Goal: Book appointment/travel/reservation

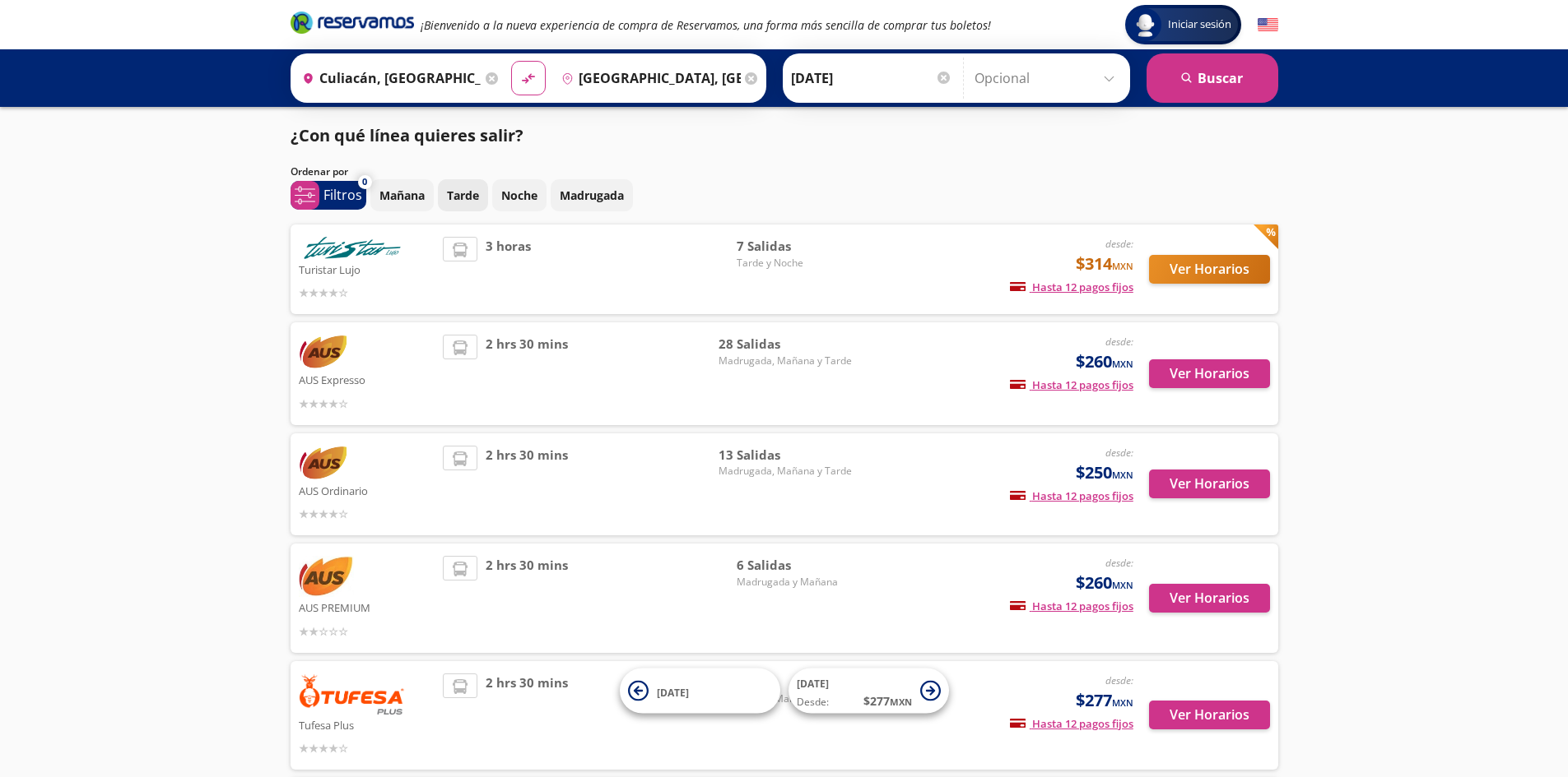
click at [458, 196] on p "Tarde" at bounding box center [462, 195] width 32 height 17
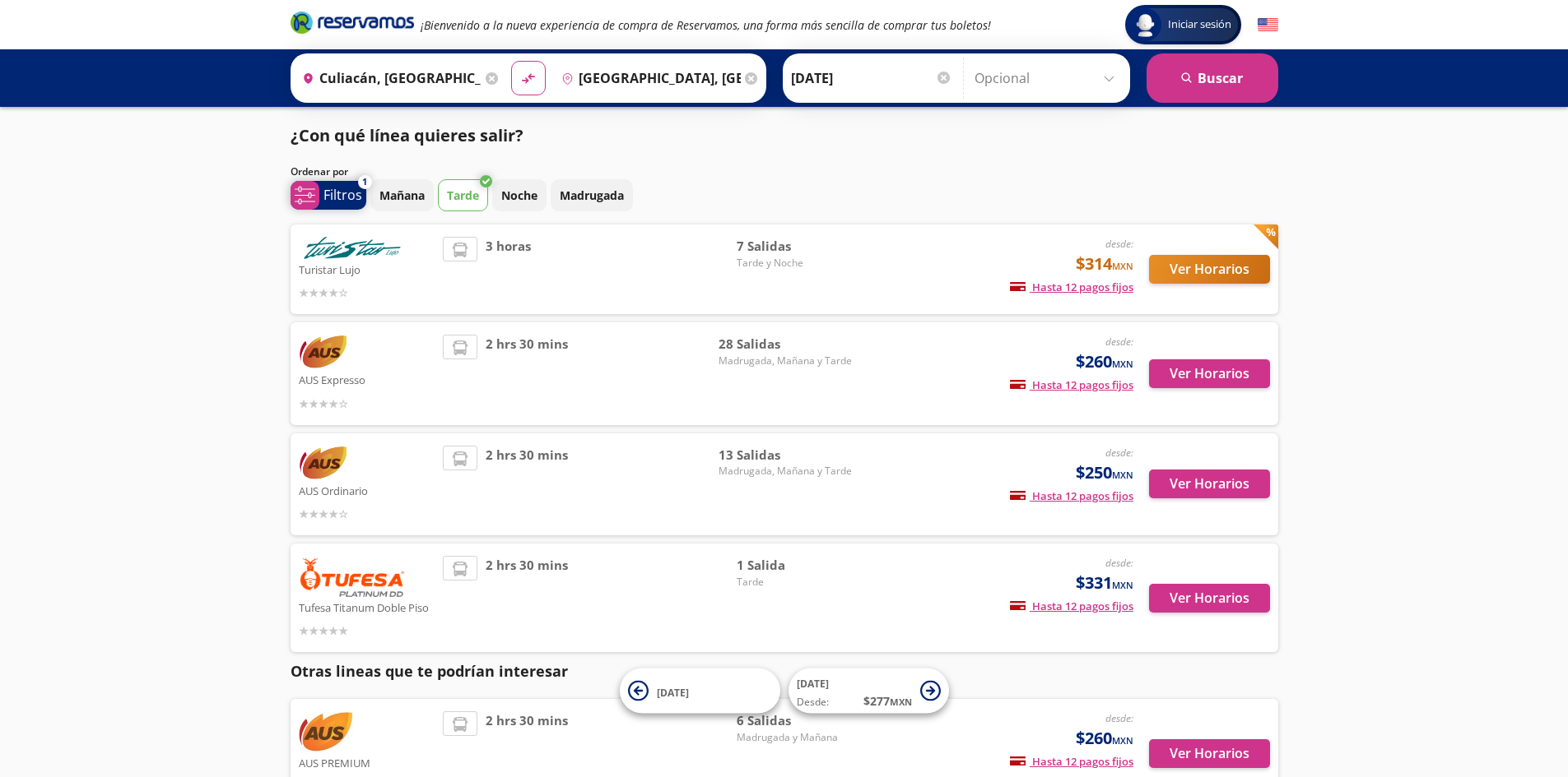
click at [324, 199] on p "Filtros" at bounding box center [343, 195] width 38 height 20
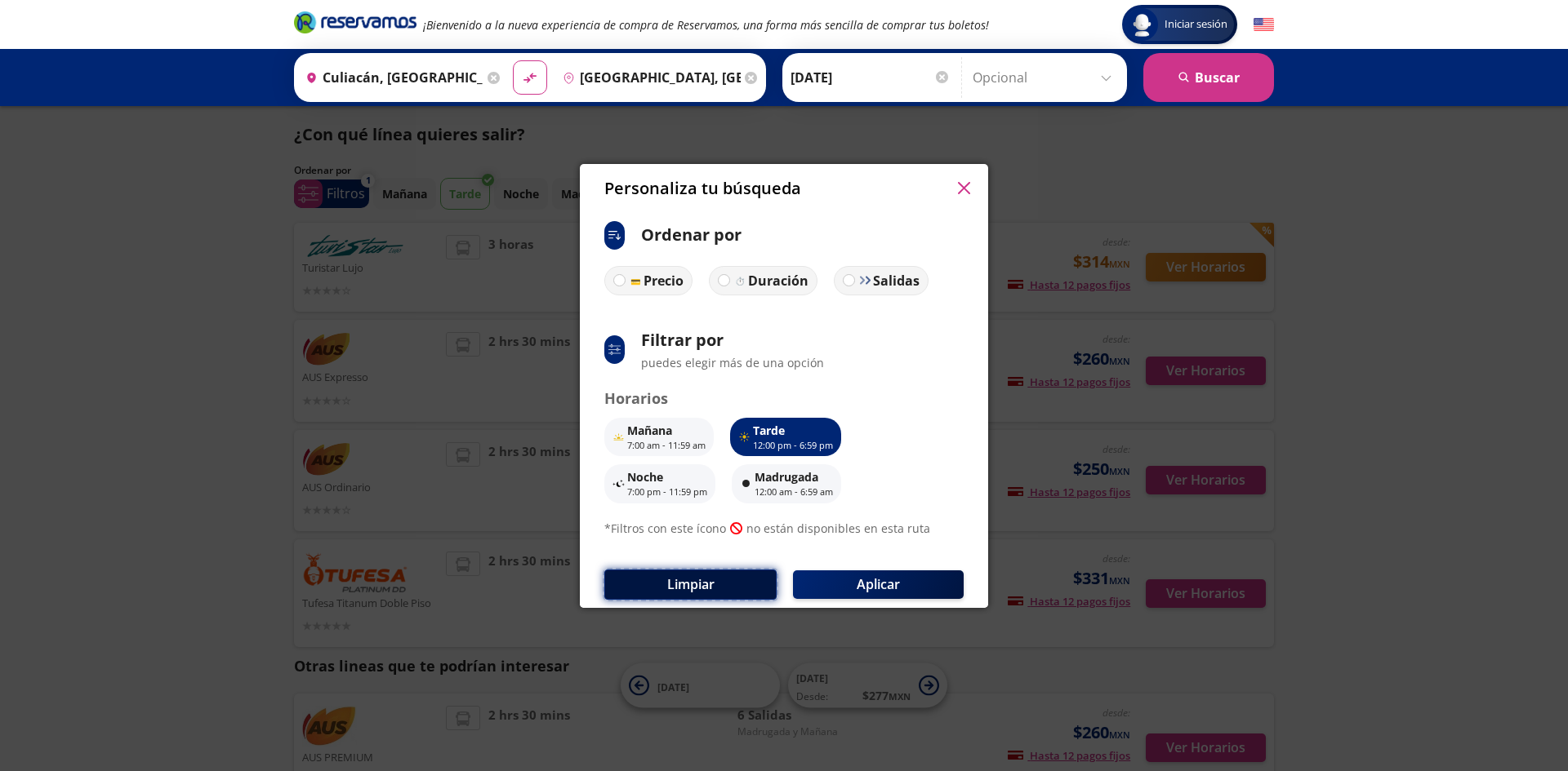
click at [727, 585] on button "Limpiar" at bounding box center [690, 585] width 173 height 30
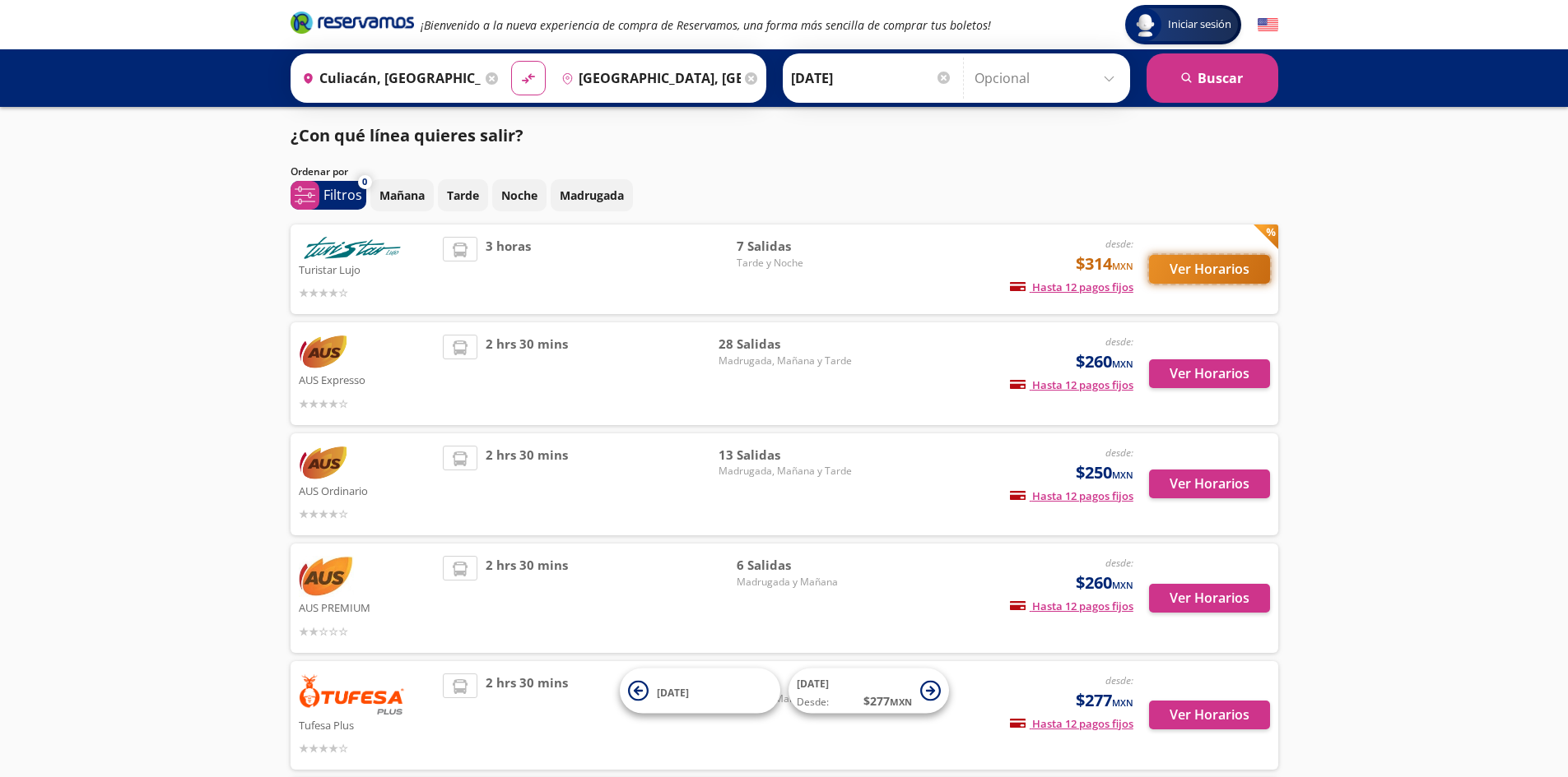
click at [1203, 272] on button "Ver Horarios" at bounding box center [1210, 270] width 121 height 29
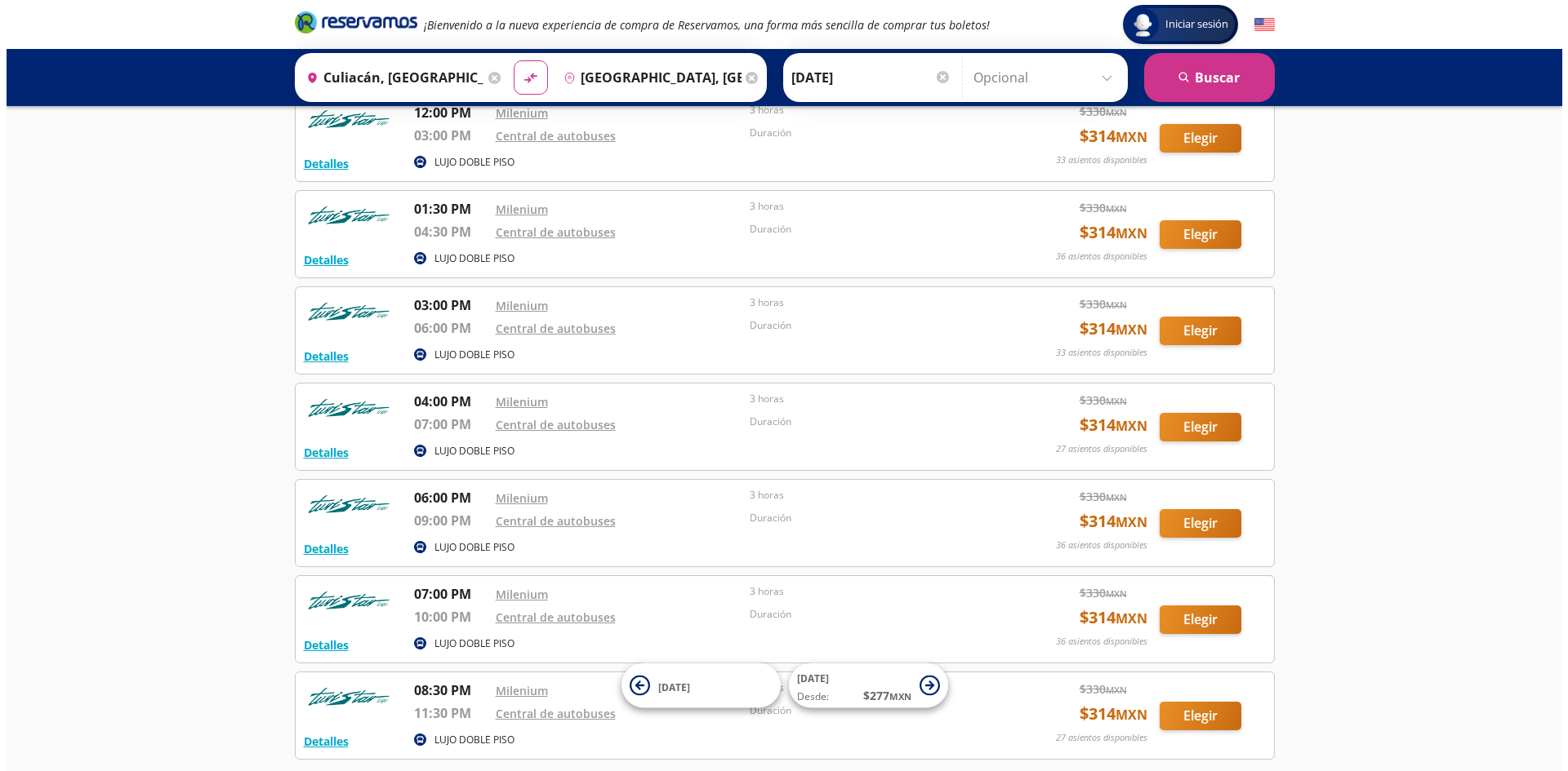
scroll to position [80, 0]
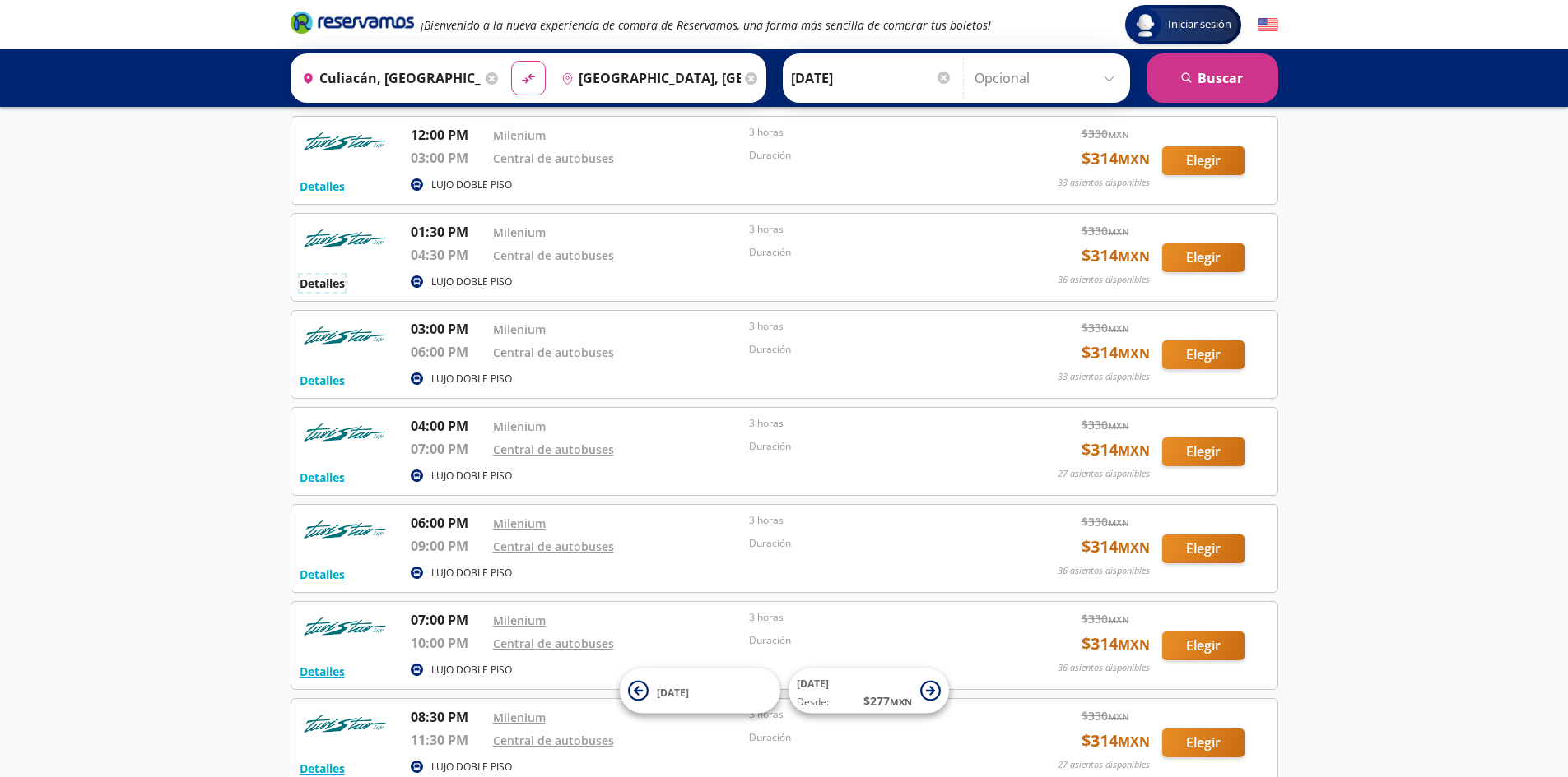
click at [318, 285] on button "Detalles" at bounding box center [322, 283] width 45 height 17
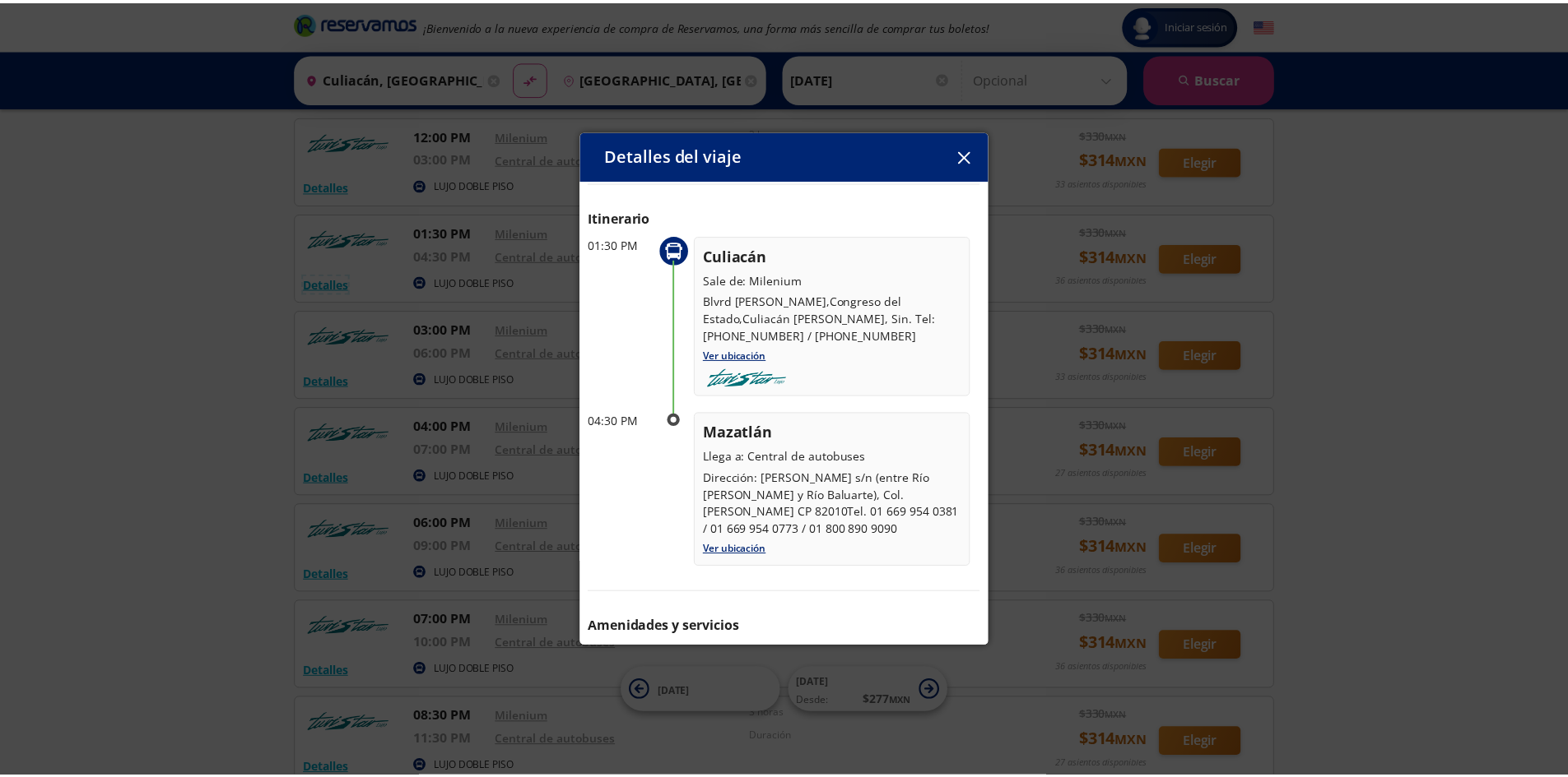
scroll to position [0, 0]
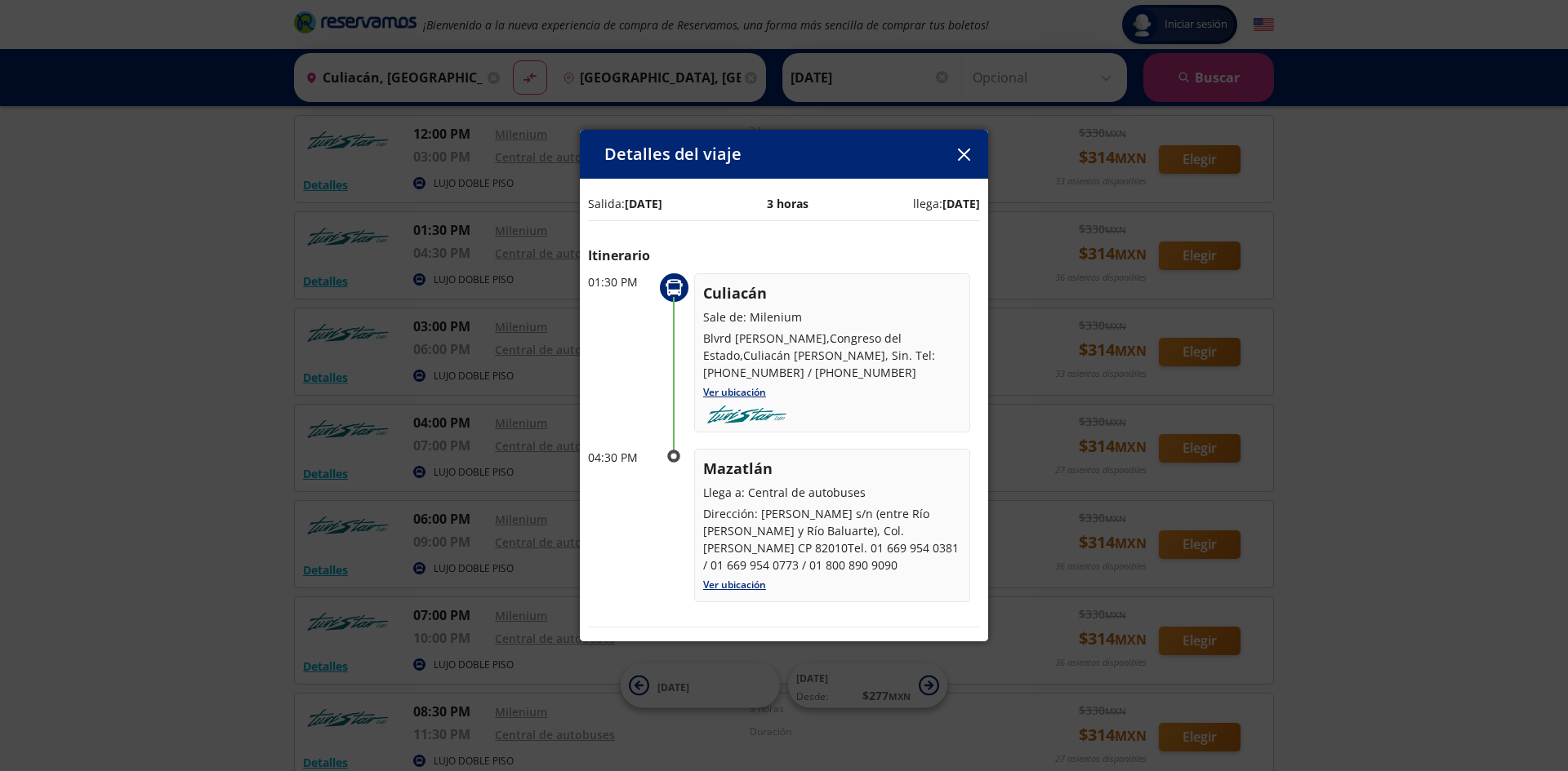
click at [967, 152] on icon "button" at bounding box center [964, 154] width 12 height 12
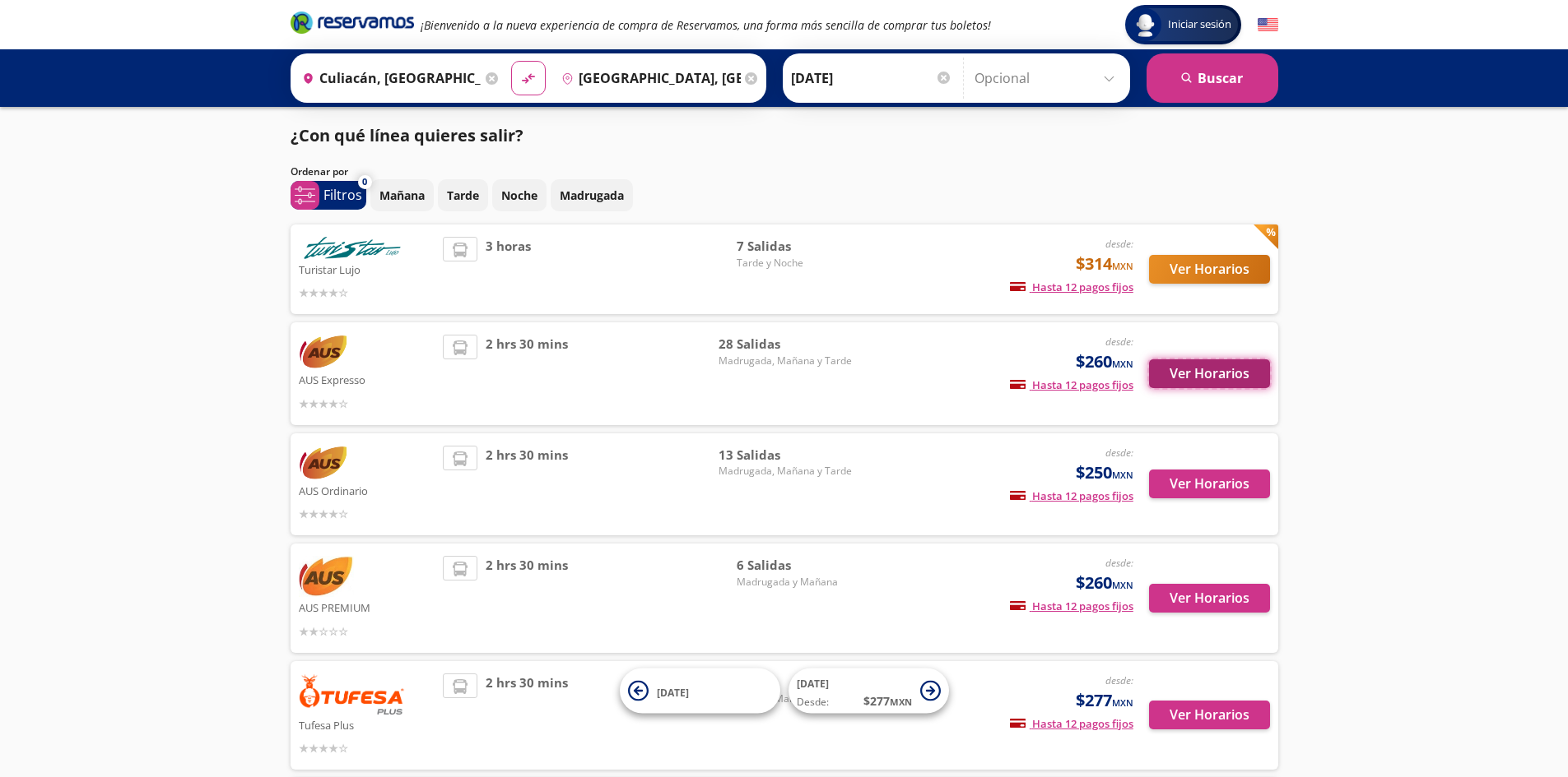
click at [1191, 376] on button "Ver Horarios" at bounding box center [1210, 374] width 121 height 29
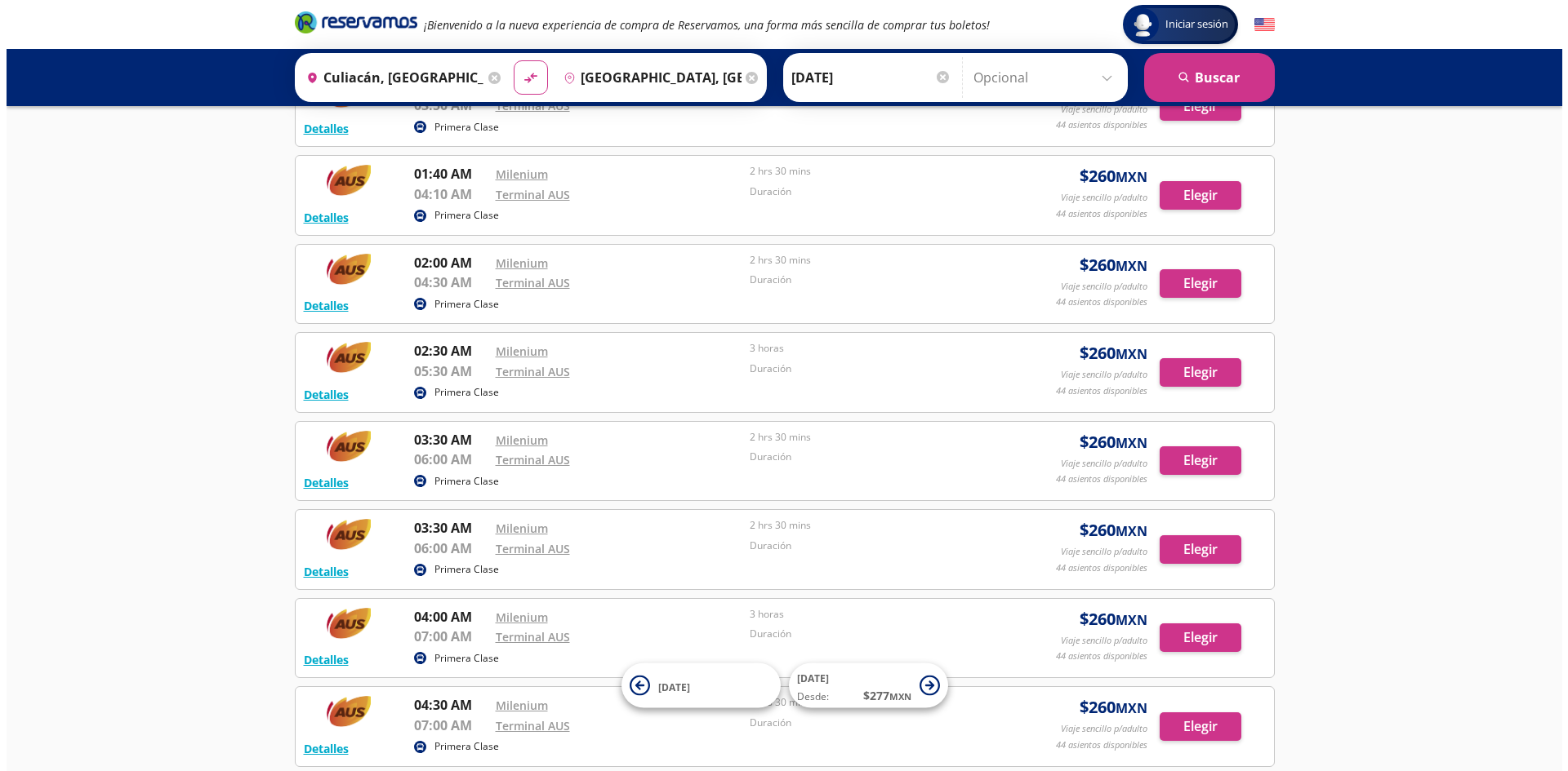
scroll to position [245, 0]
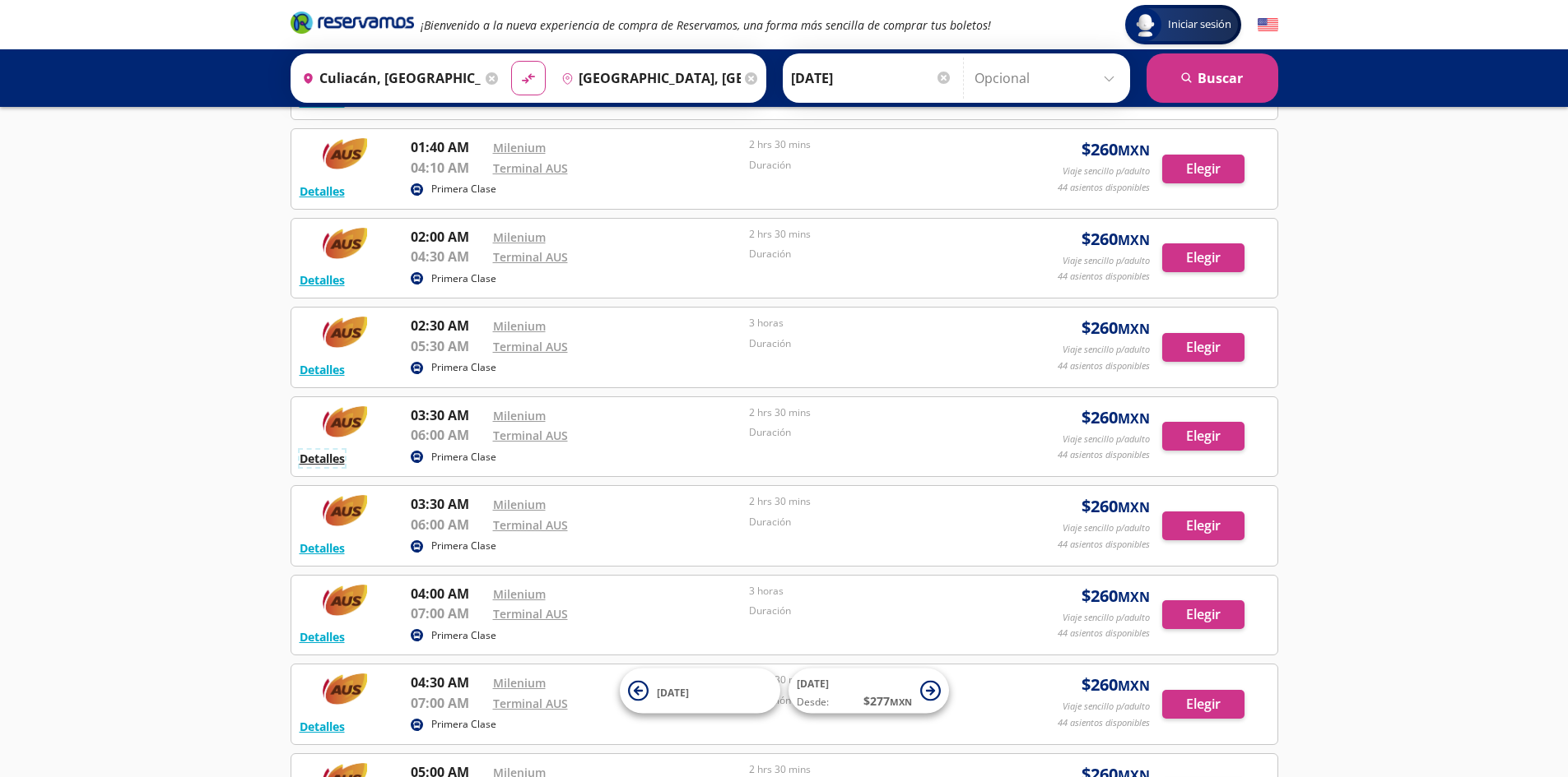
click at [315, 459] on button "Detalles" at bounding box center [322, 459] width 45 height 17
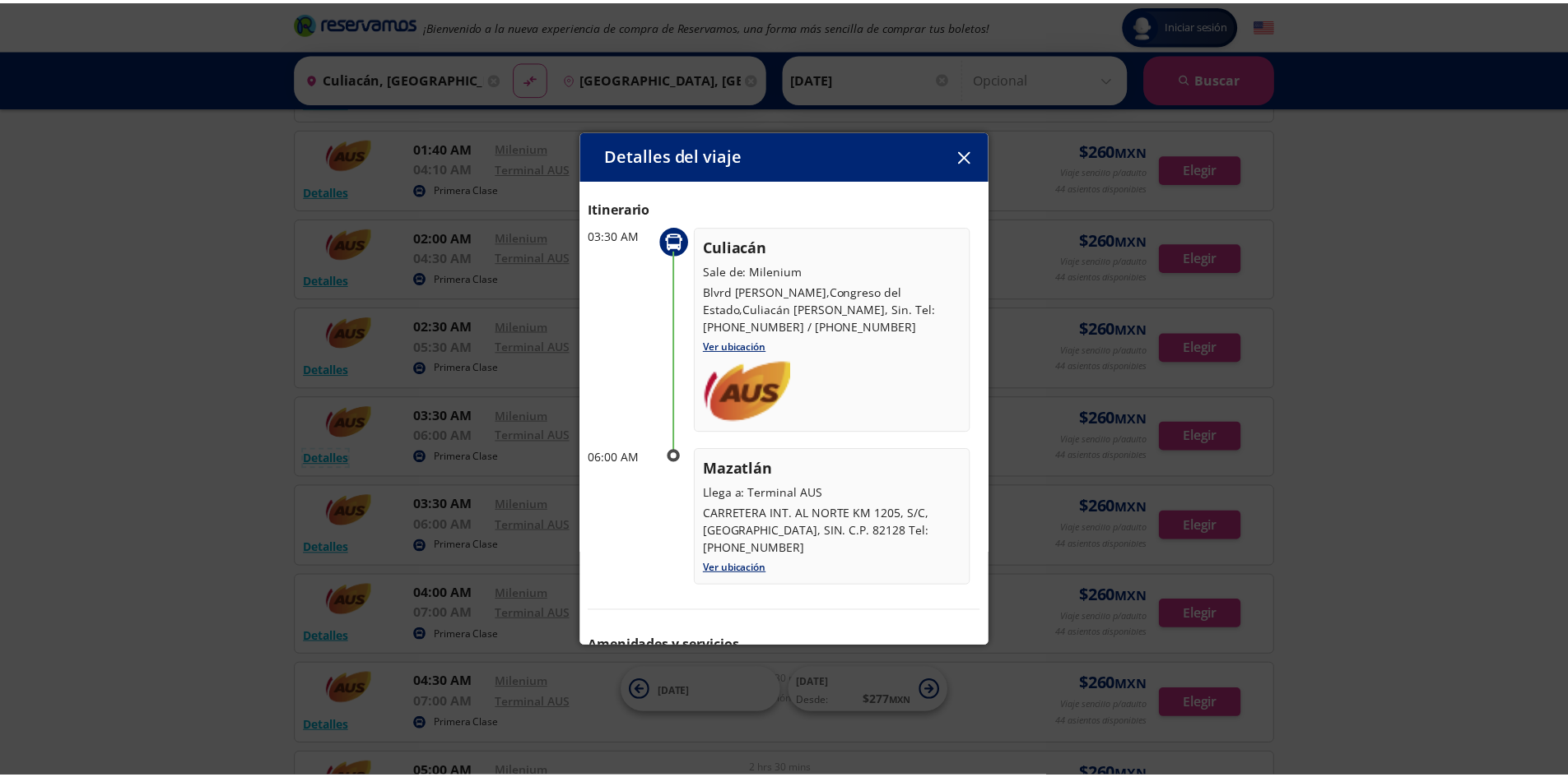
scroll to position [0, 0]
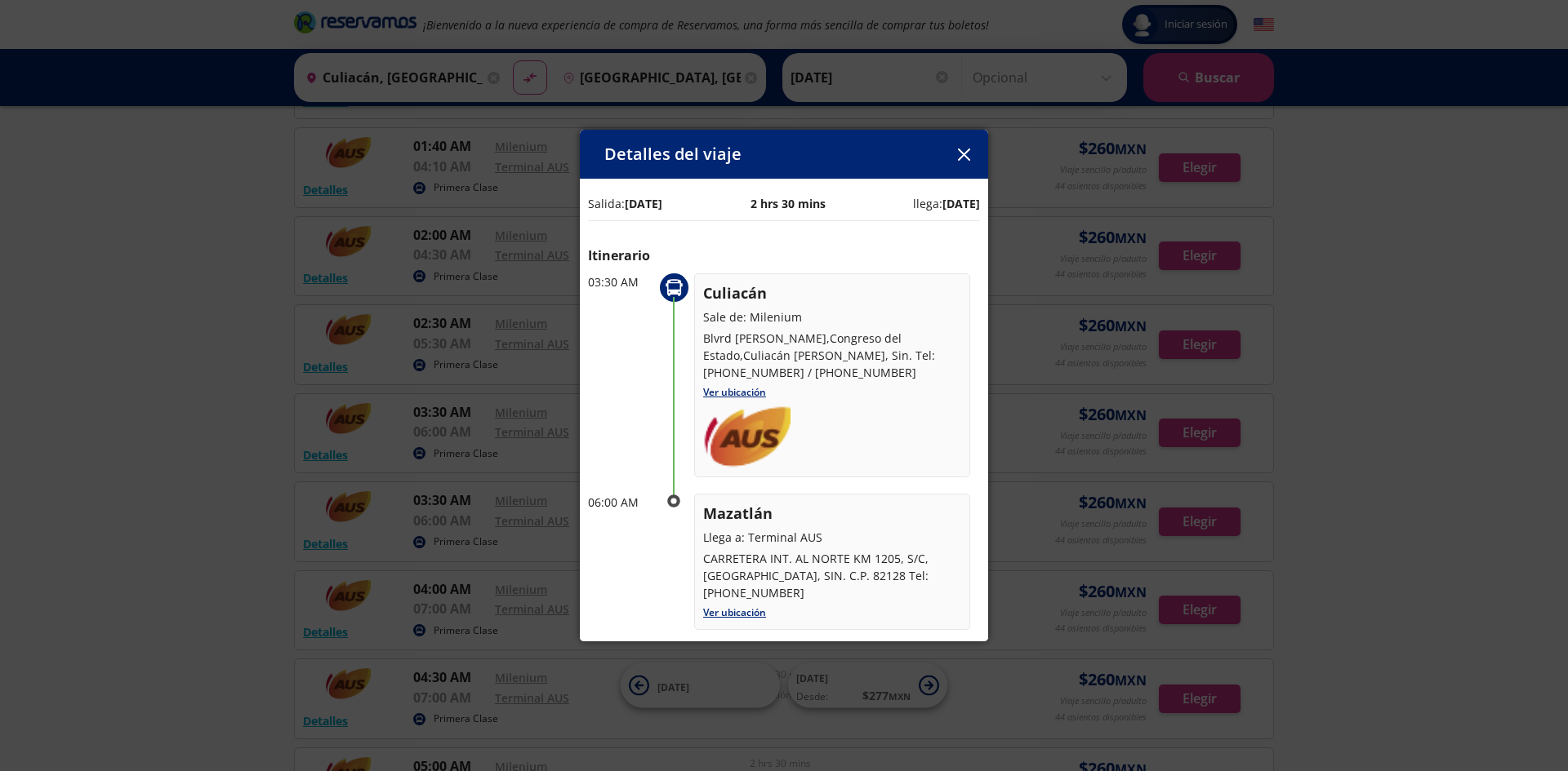
click at [971, 160] on button "button" at bounding box center [964, 154] width 25 height 25
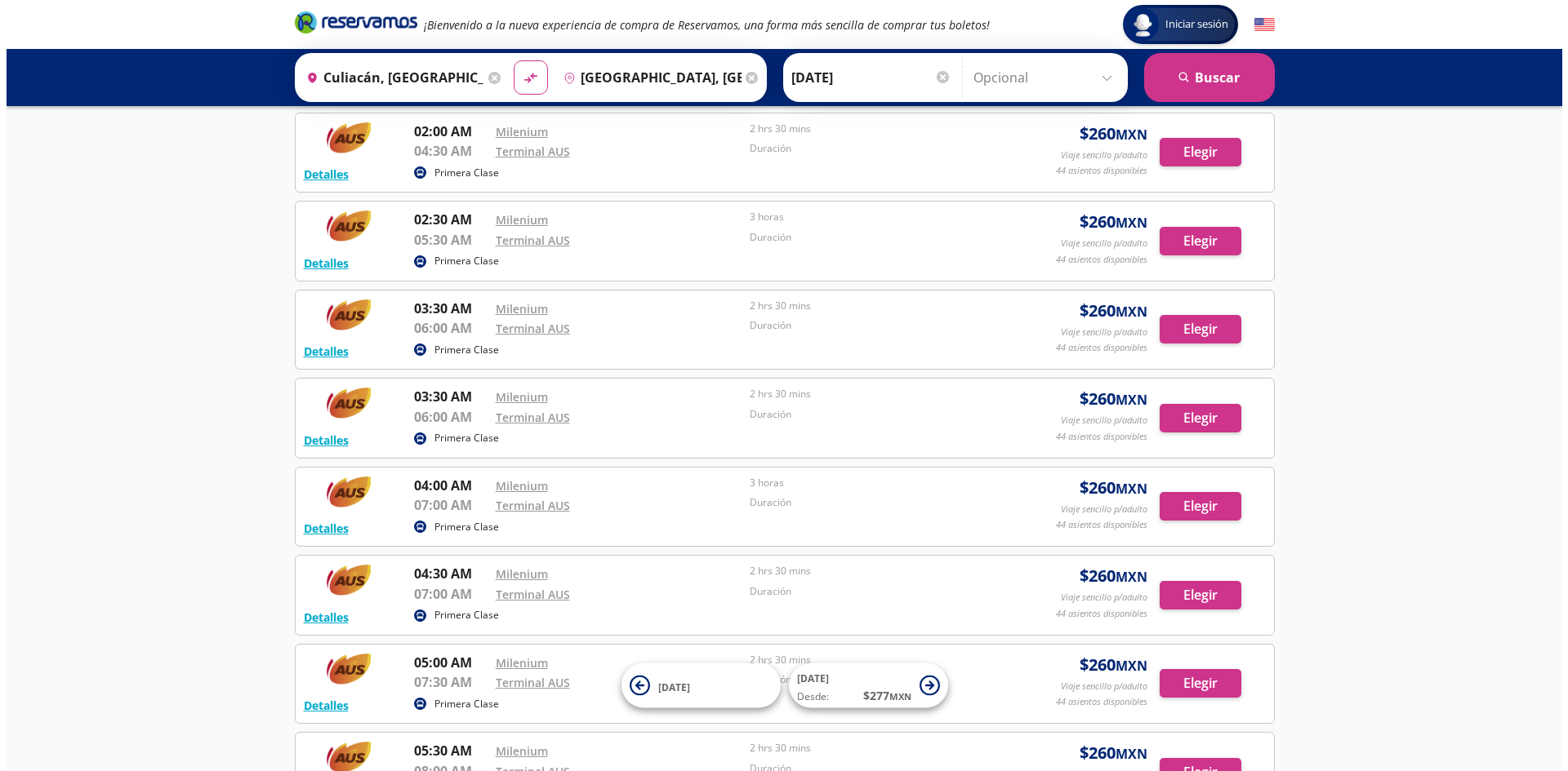
scroll to position [327, 0]
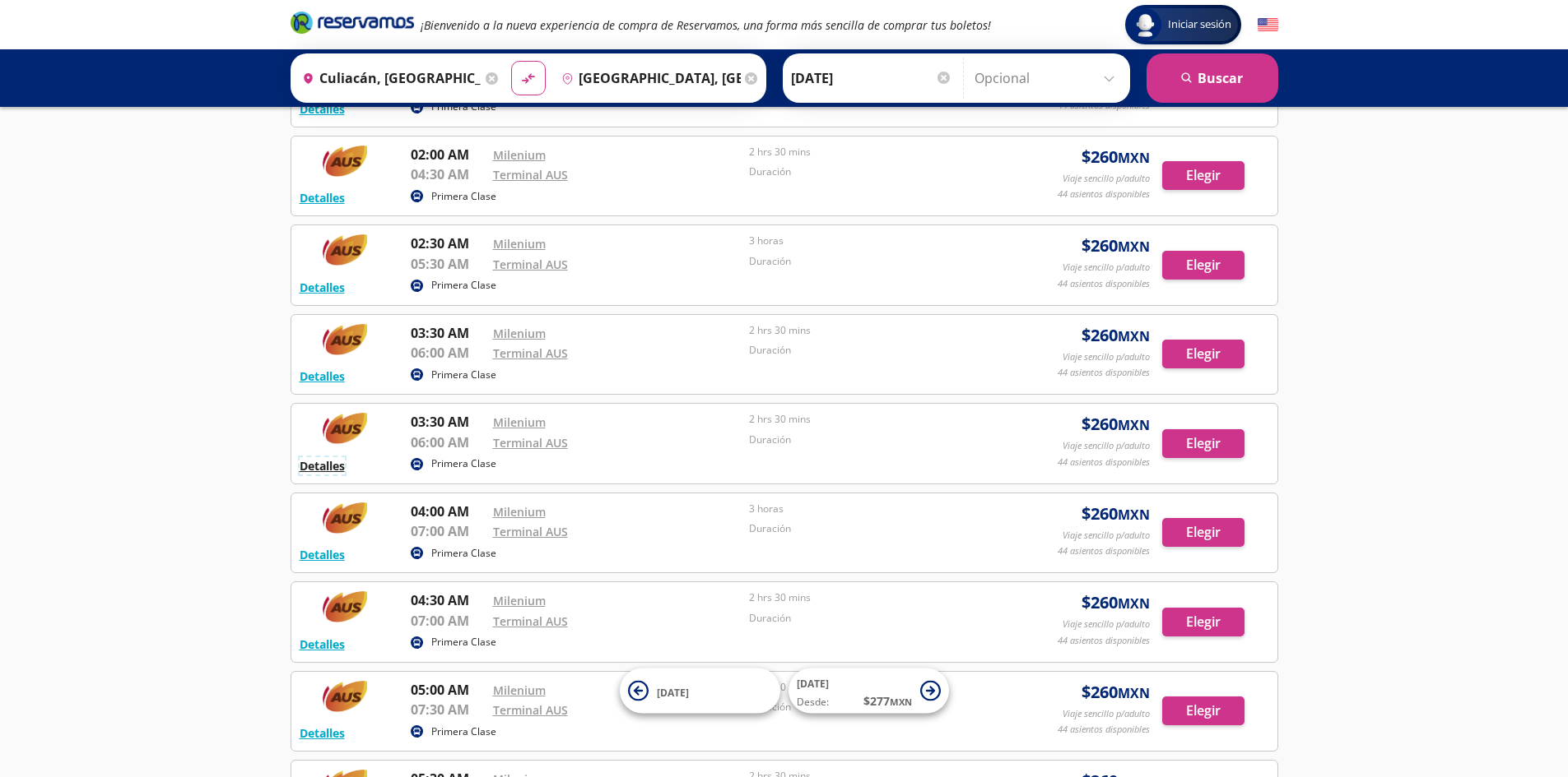
click at [329, 466] on button "Detalles" at bounding box center [322, 466] width 45 height 17
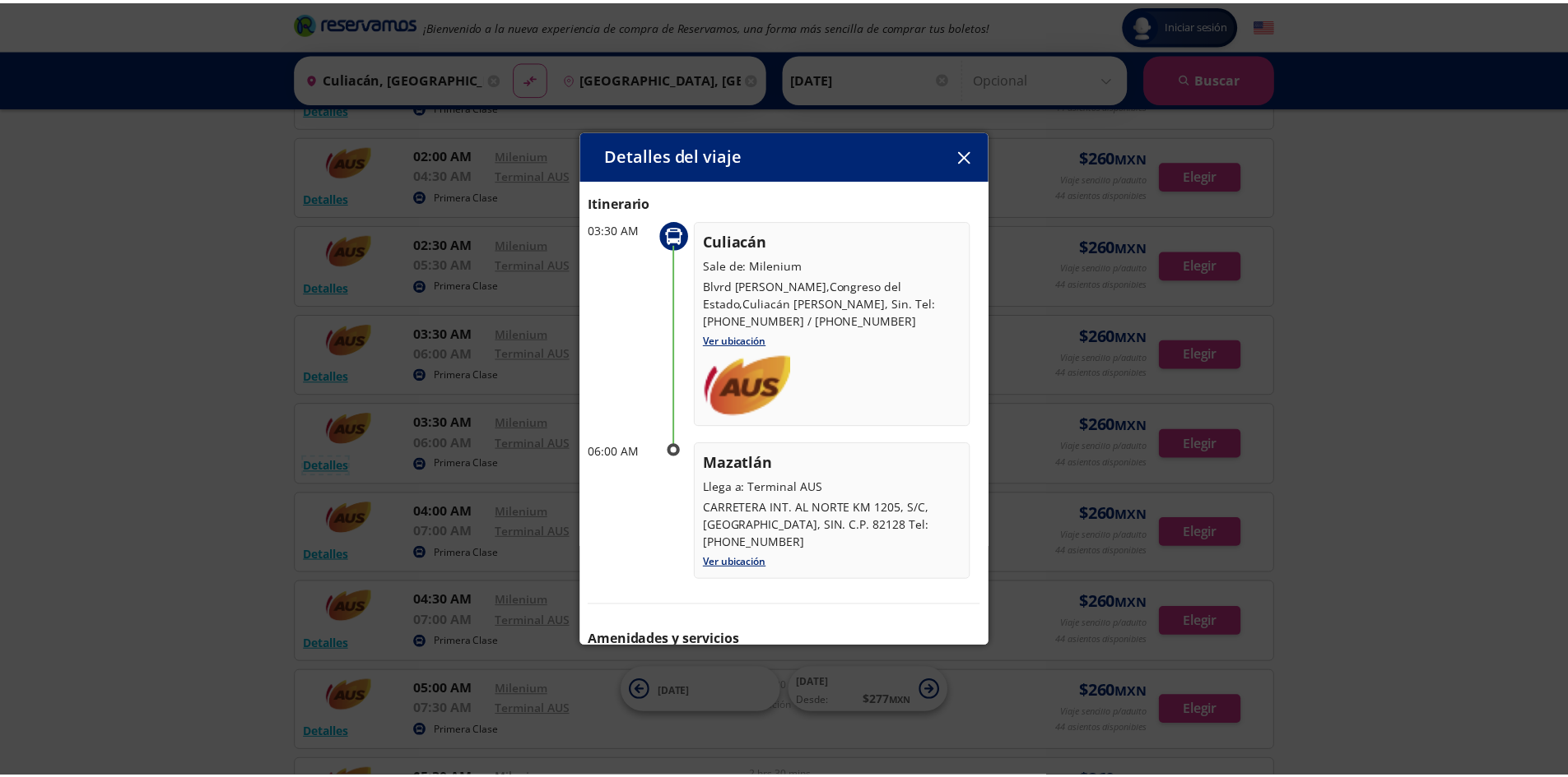
scroll to position [83, 0]
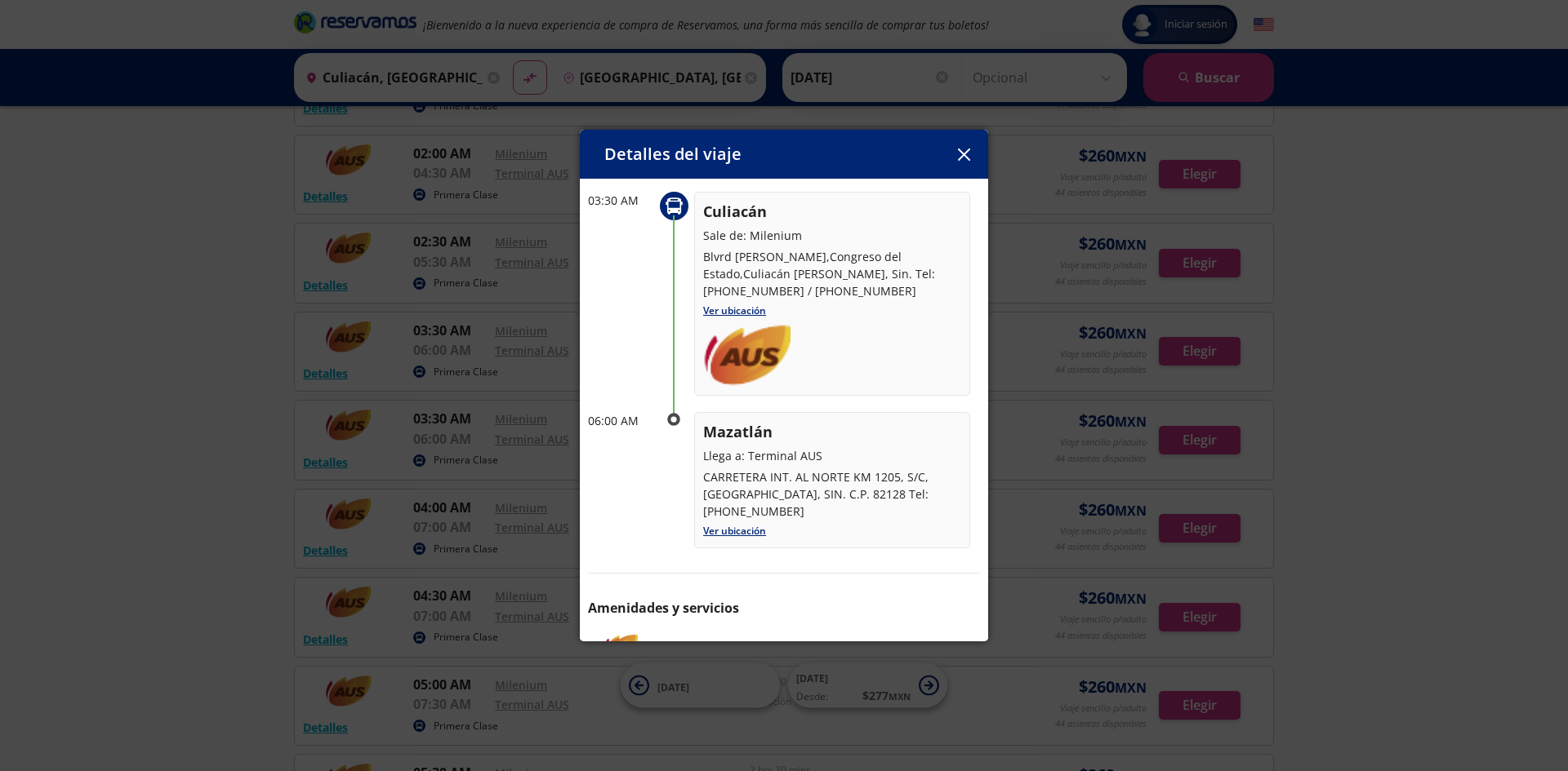
click at [961, 154] on icon "button" at bounding box center [964, 154] width 12 height 12
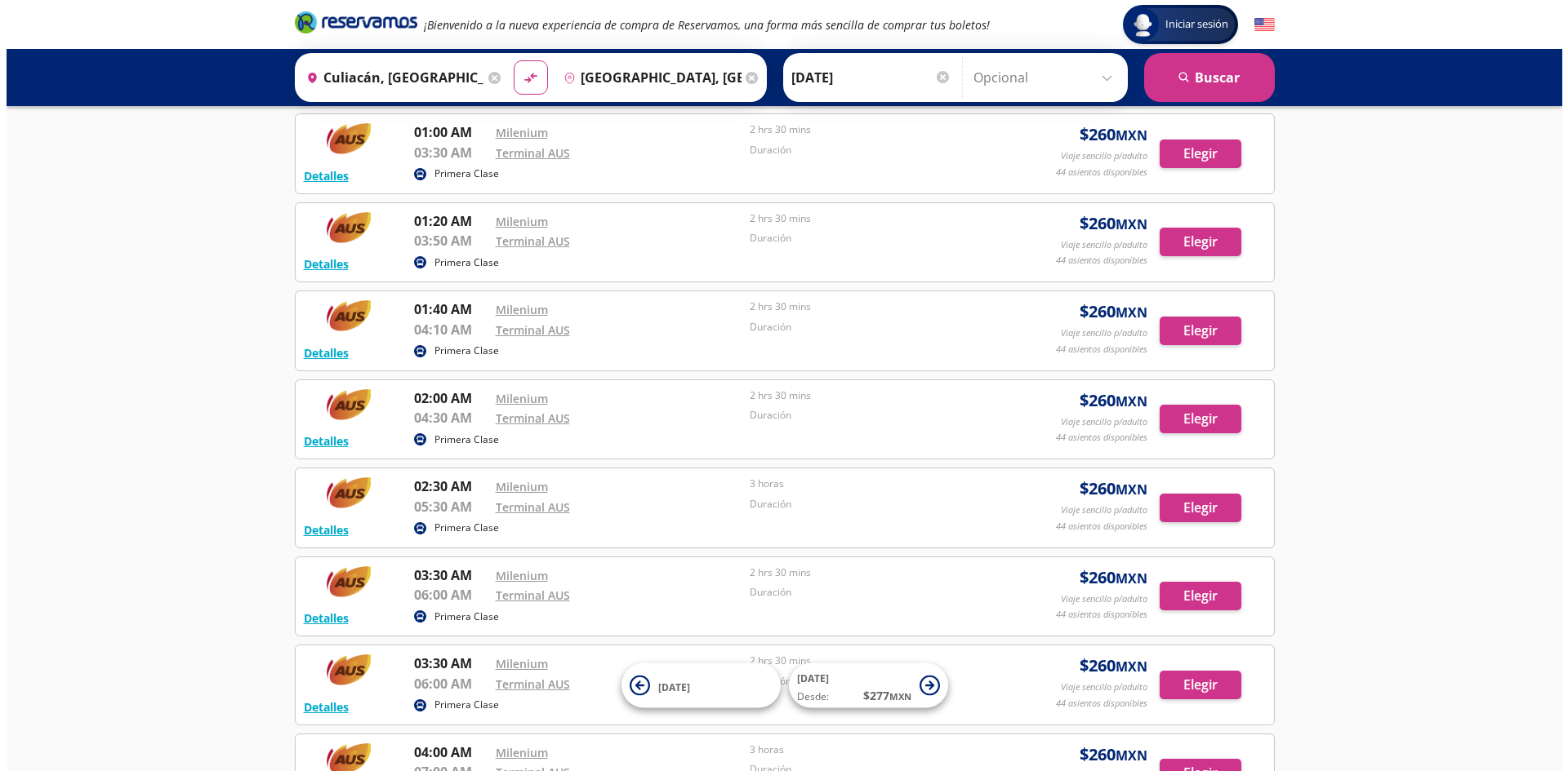
scroll to position [0, 0]
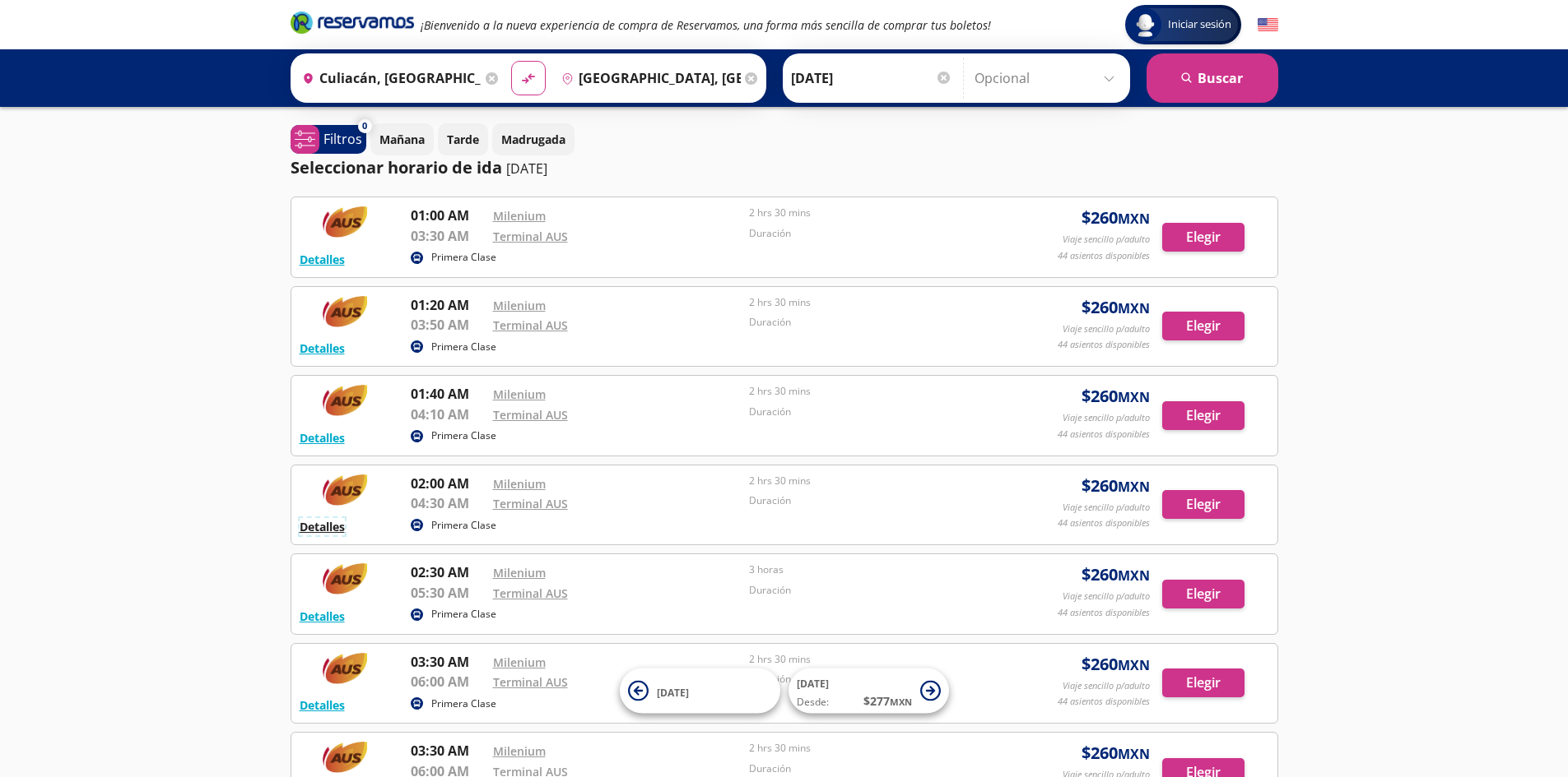
click at [308, 526] on button "Detalles" at bounding box center [322, 527] width 45 height 17
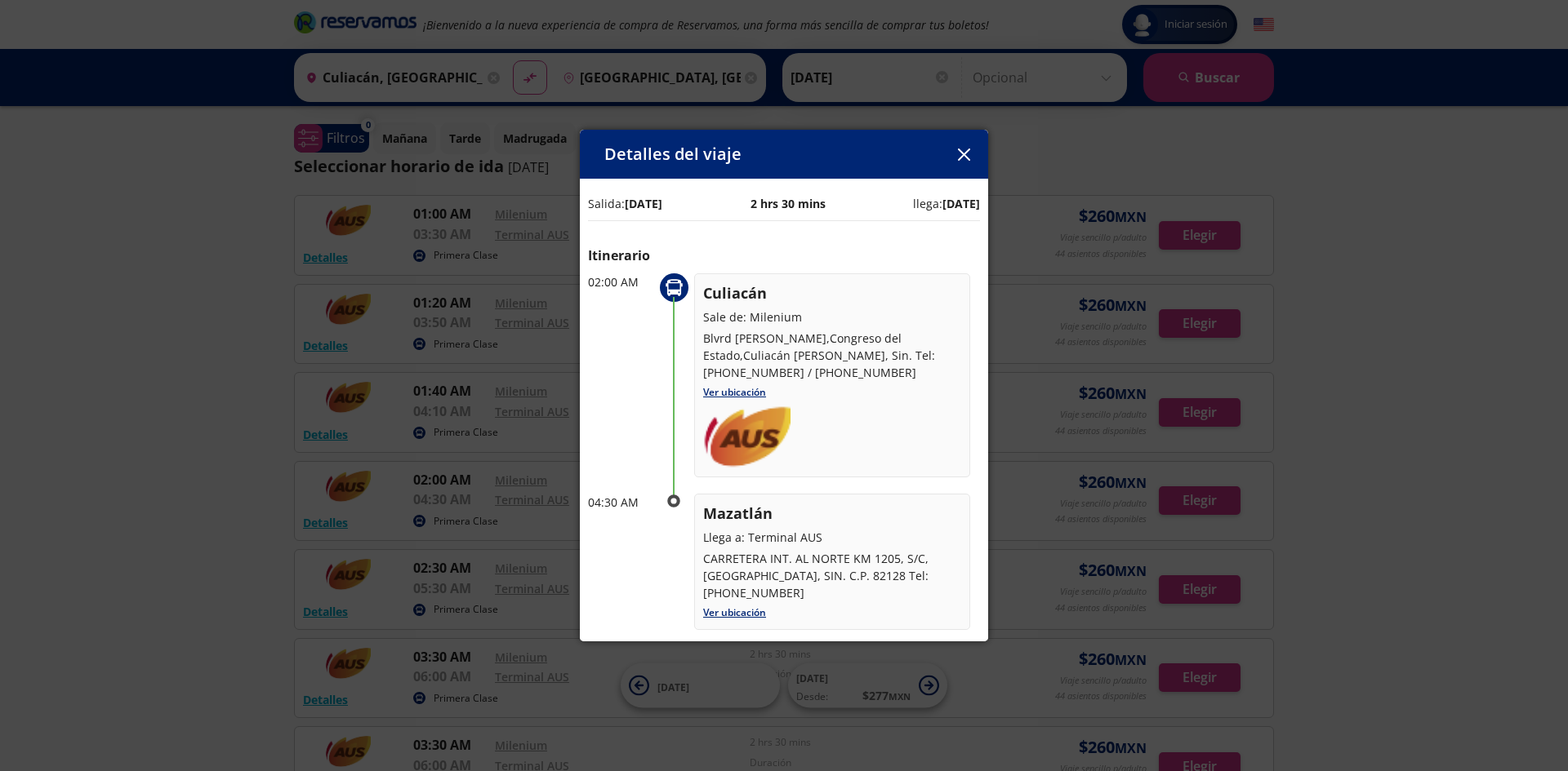
click at [965, 157] on icon "button" at bounding box center [964, 154] width 12 height 12
